Goal: Check status: Check status

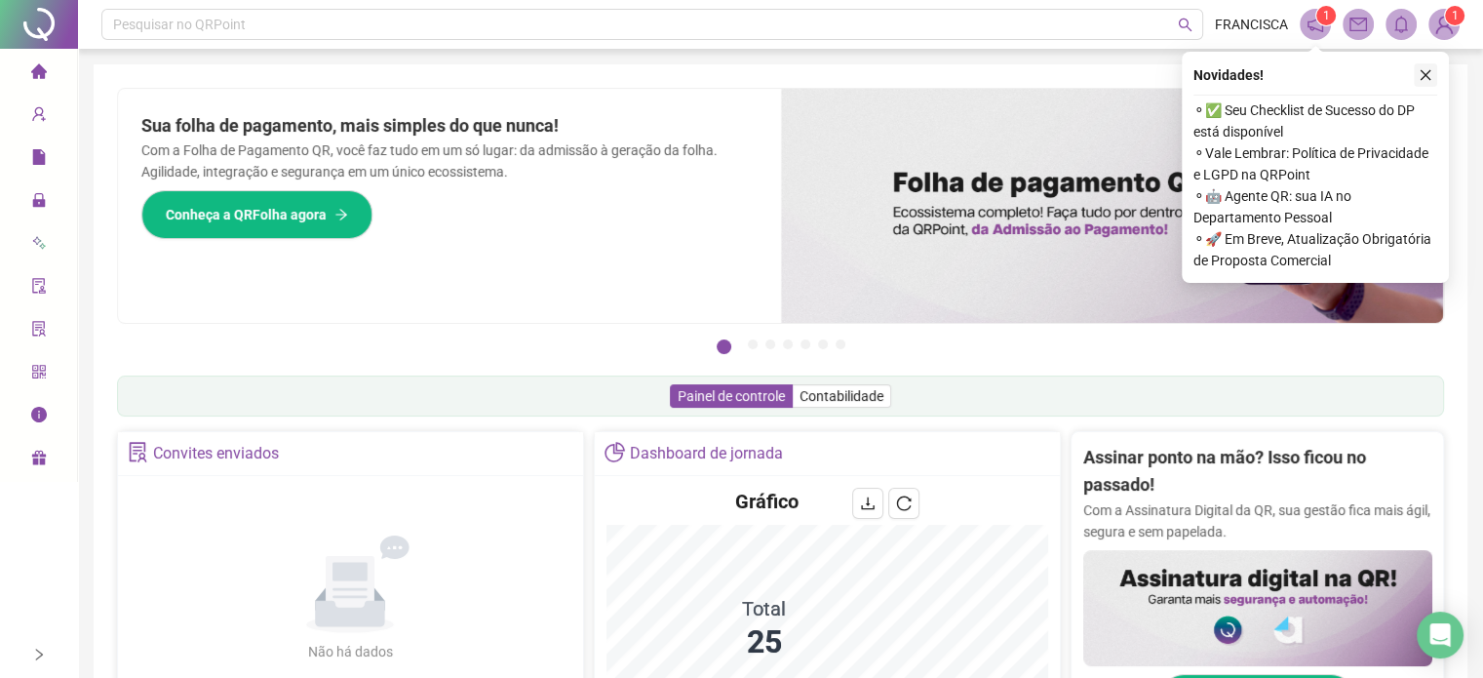
click at [1423, 76] on icon "close" at bounding box center [1426, 75] width 14 height 14
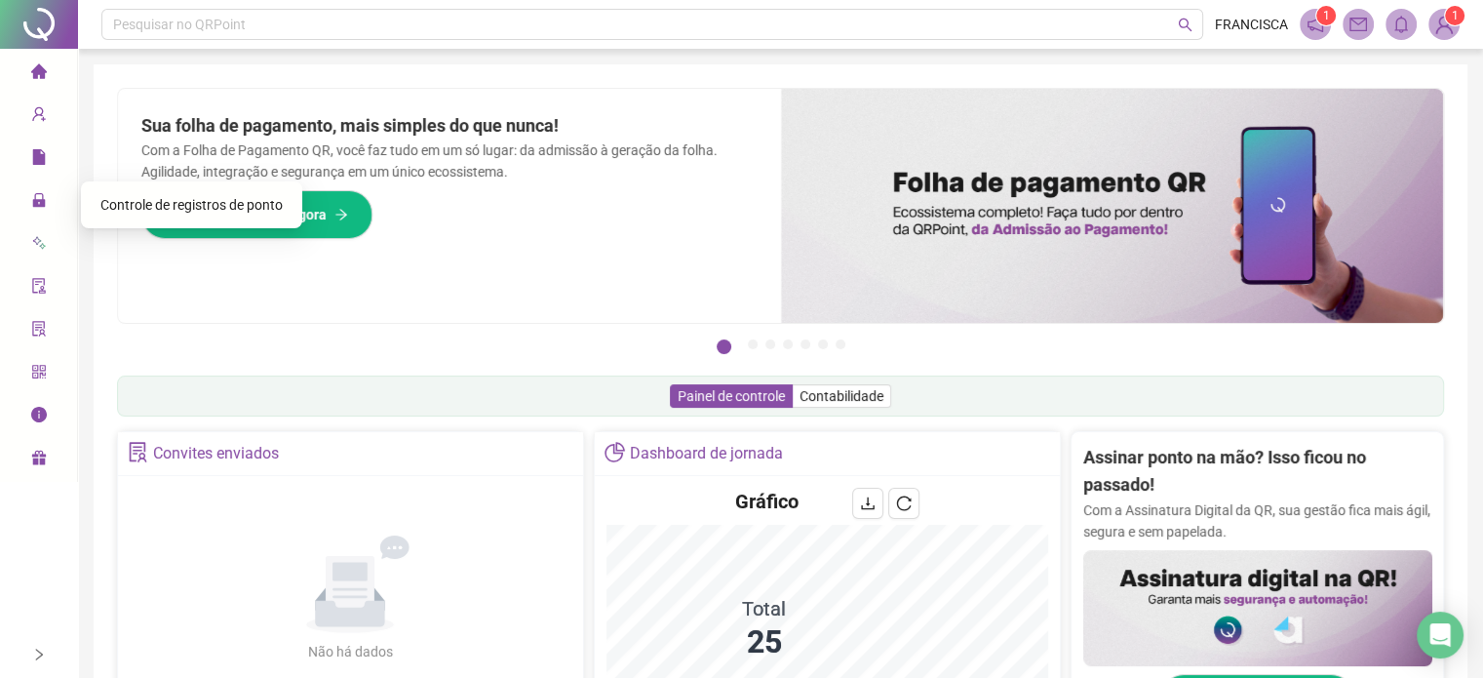
drag, startPoint x: 118, startPoint y: 207, endPoint x: 141, endPoint y: 202, distance: 23.9
click at [118, 209] on span "Controle de registros de ponto" at bounding box center [191, 205] width 182 height 16
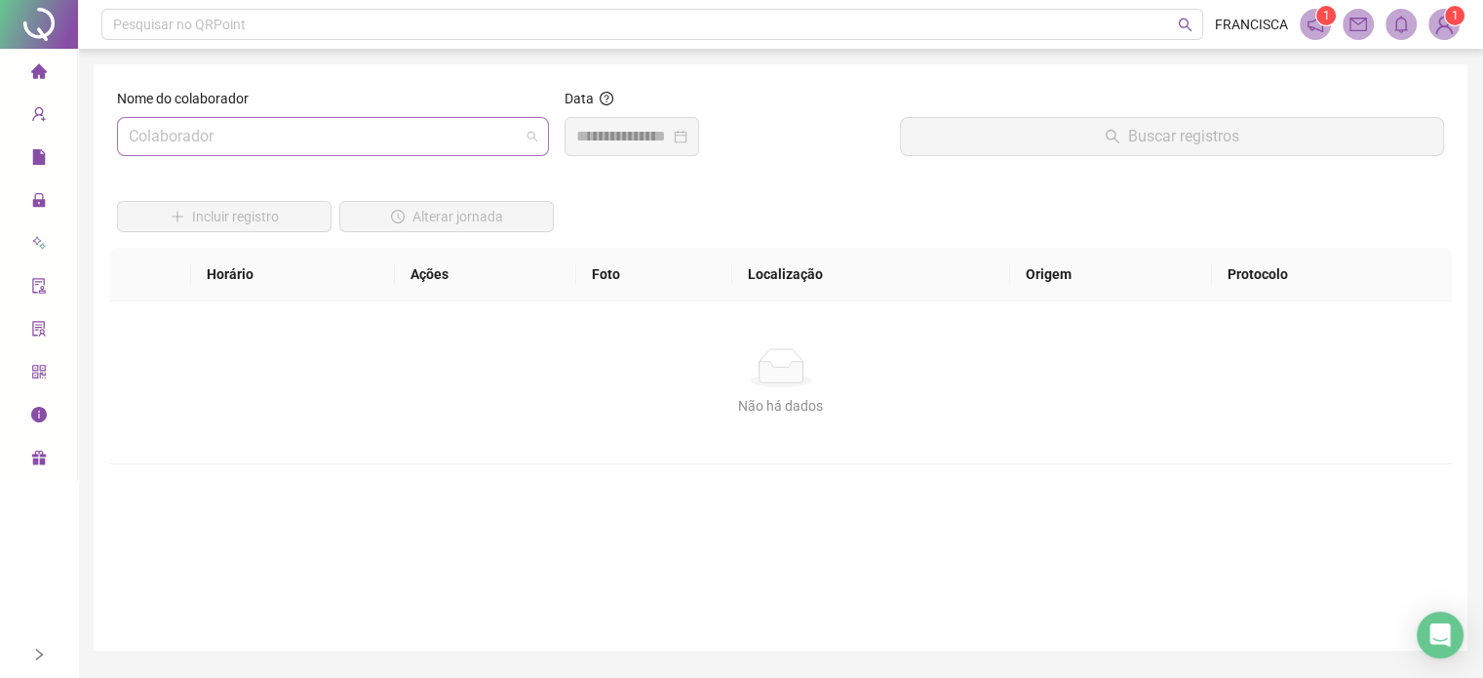
click at [395, 138] on input "search" at bounding box center [324, 136] width 391 height 37
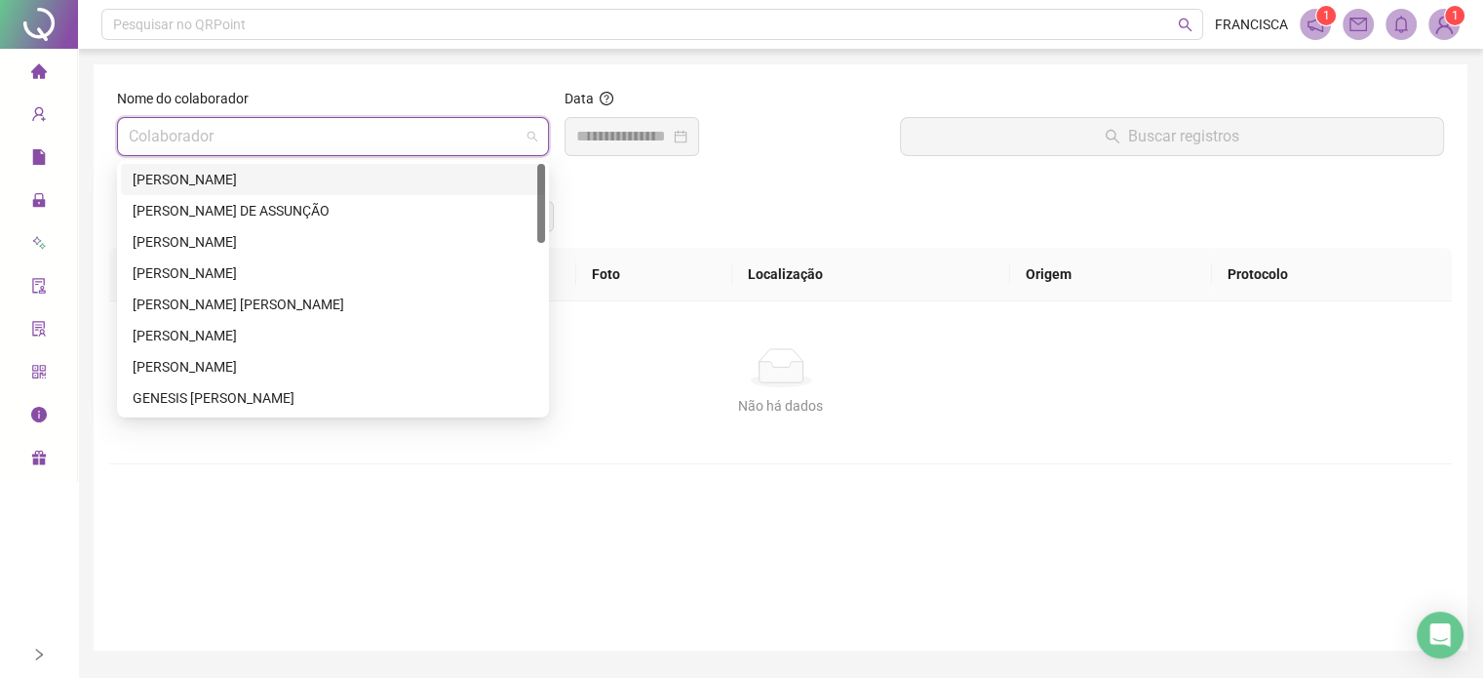
click at [300, 170] on div "[PERSON_NAME]" at bounding box center [333, 179] width 401 height 21
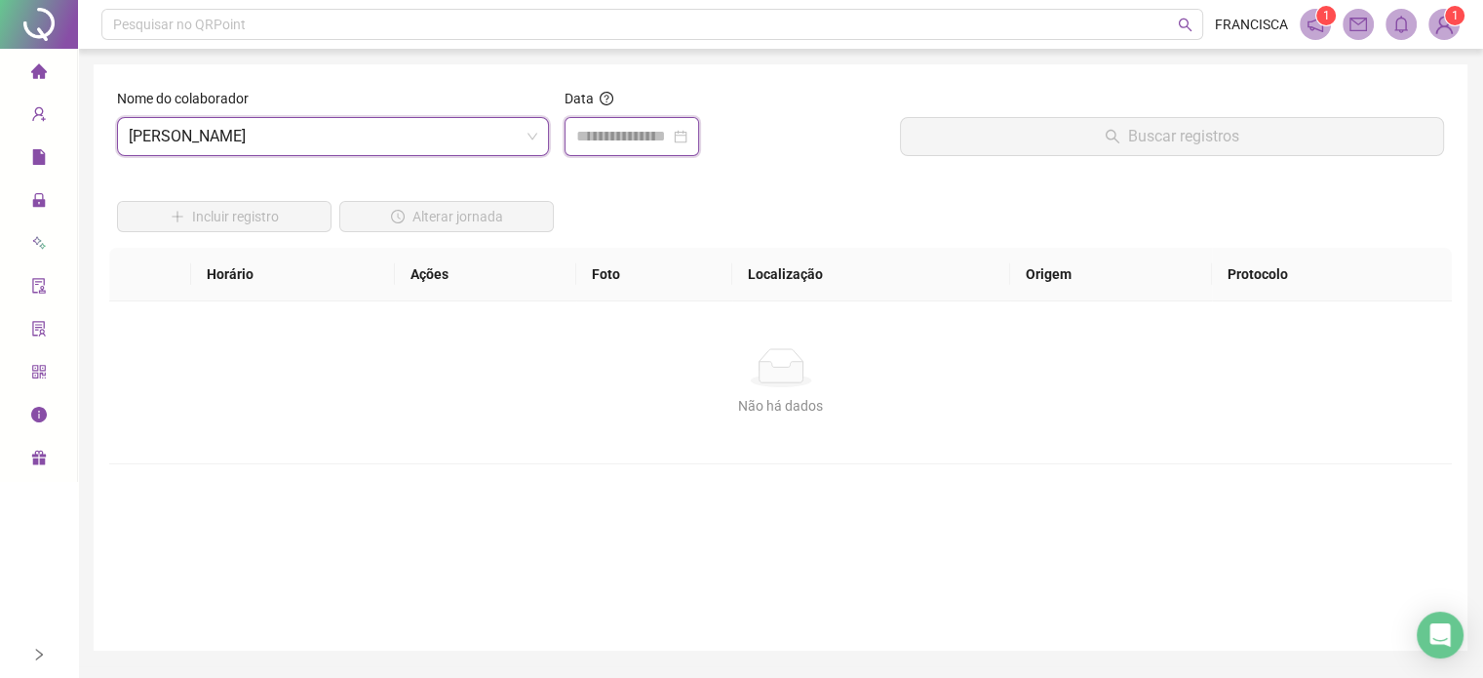
click at [606, 142] on input at bounding box center [623, 136] width 94 height 23
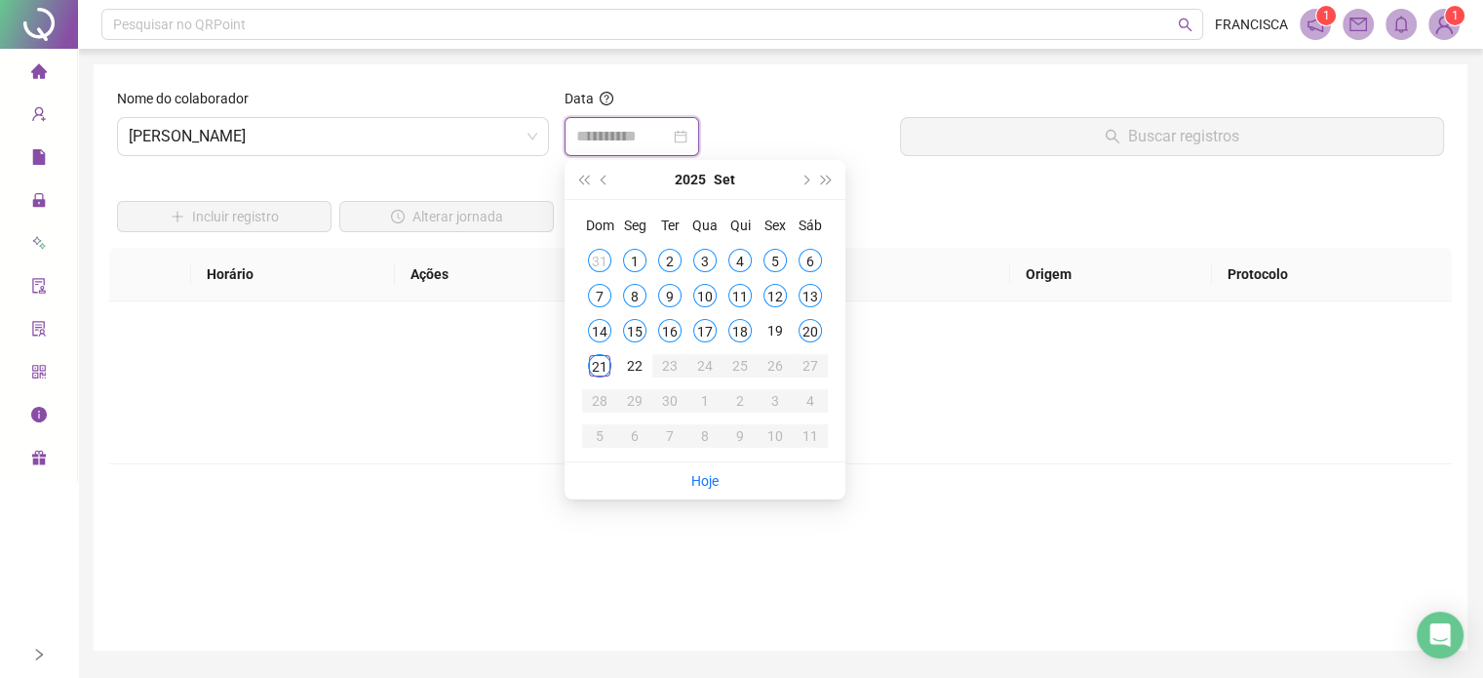
type input "**********"
click at [591, 366] on div "21" at bounding box center [599, 365] width 23 height 23
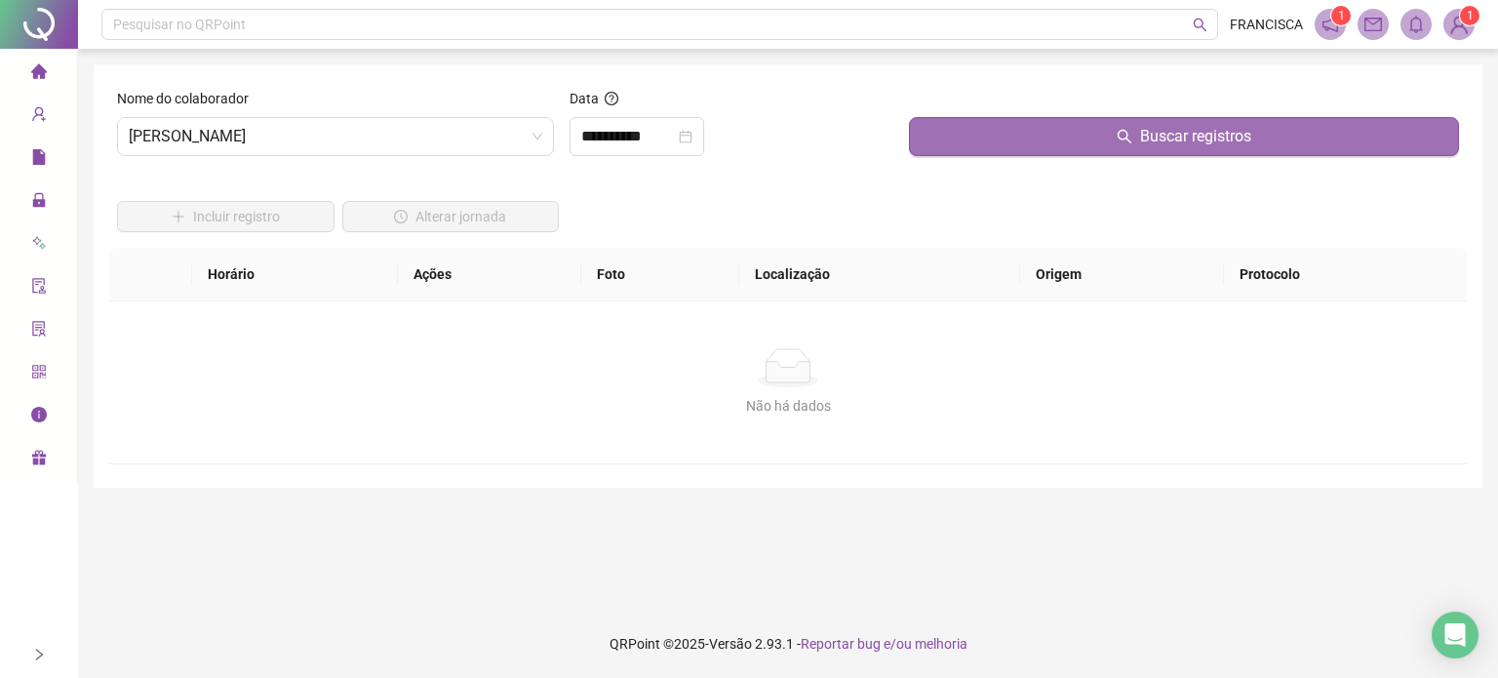
click at [1073, 134] on button "Buscar registros" at bounding box center [1184, 136] width 550 height 39
